Goal: Information Seeking & Learning: Learn about a topic

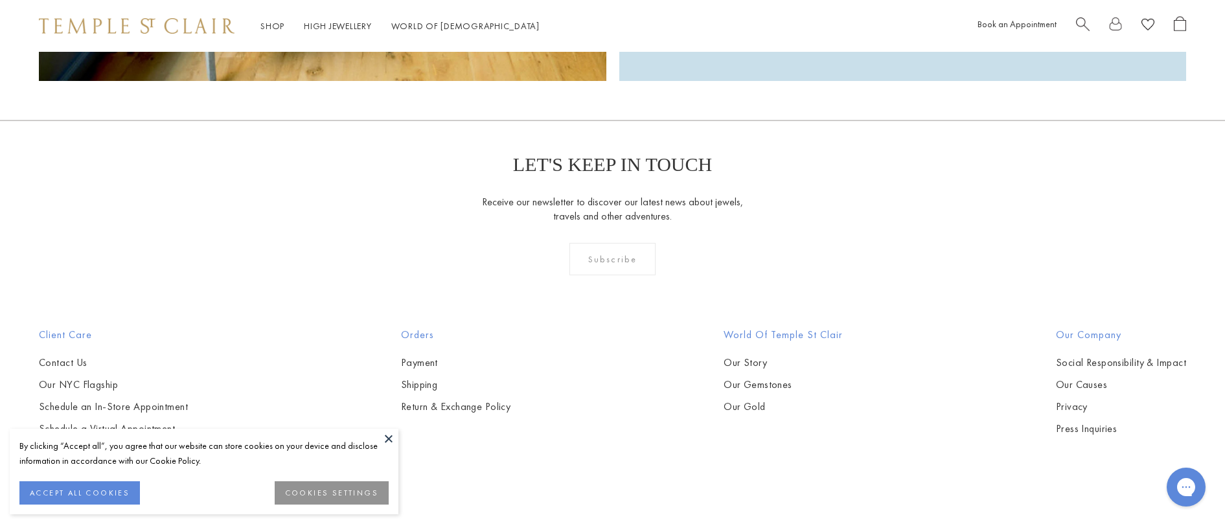
scroll to position [4212, 0]
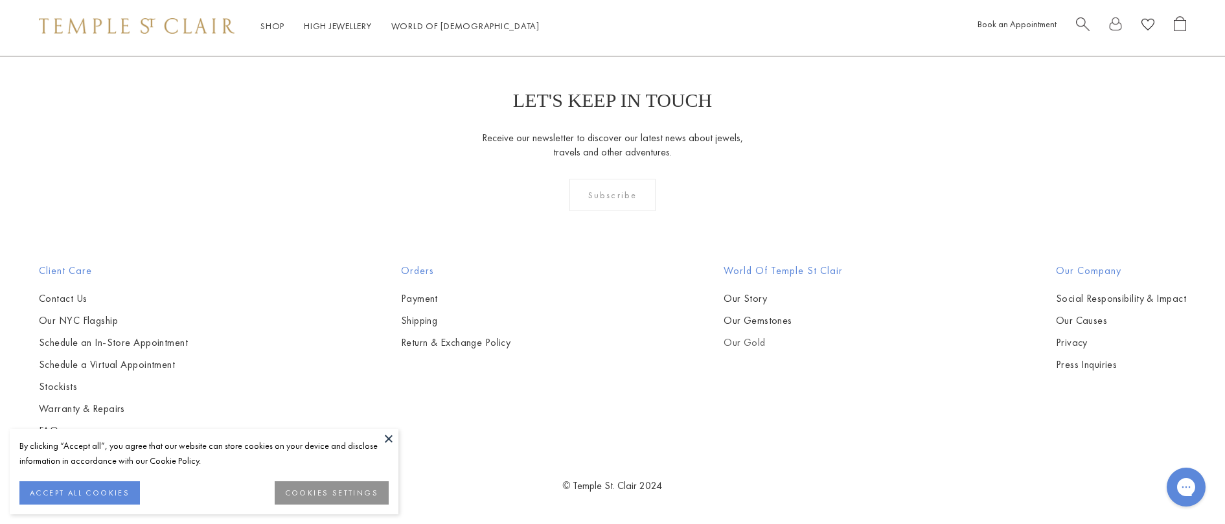
click at [756, 343] on link "Our Gold" at bounding box center [783, 343] width 119 height 14
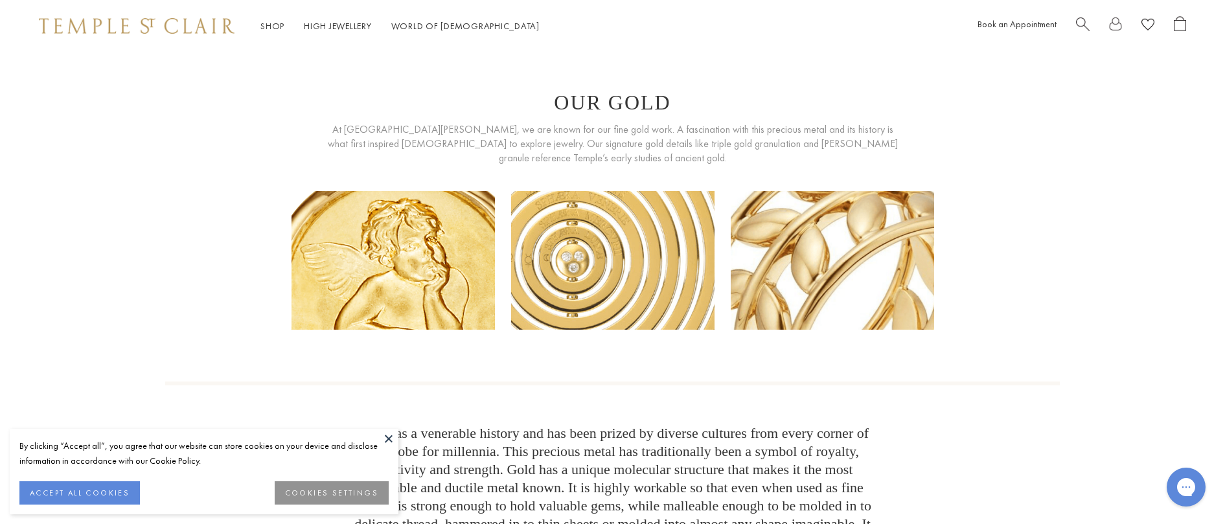
click at [925, 472] on div "Gold has a venerable history and has been prized by diverse cultures from every…" at bounding box center [612, 506] width 895 height 249
click at [388, 435] on button at bounding box center [388, 438] width 19 height 19
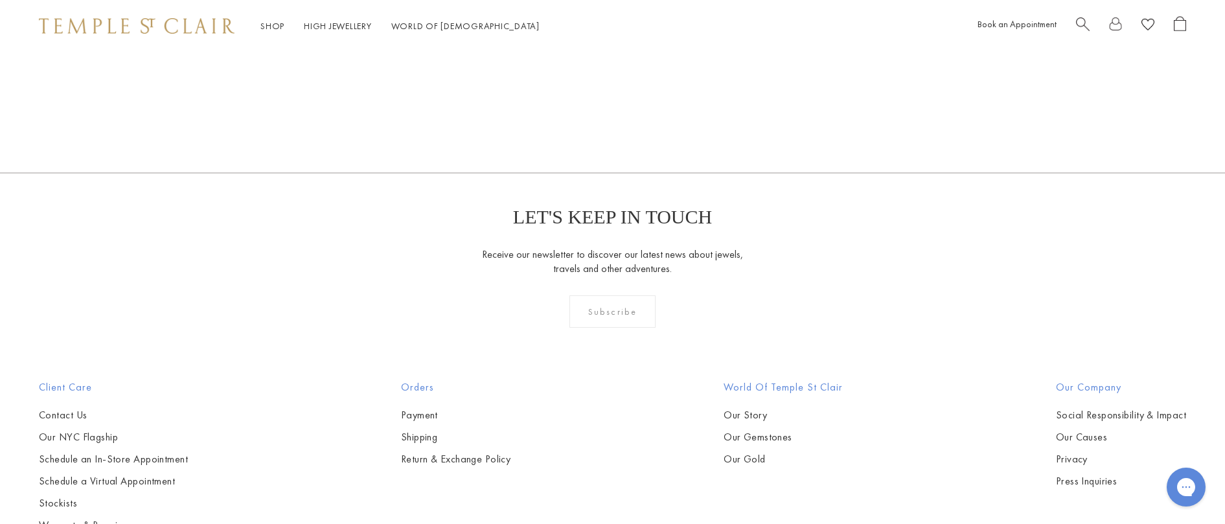
scroll to position [1812, 0]
